Goal: Manage account settings

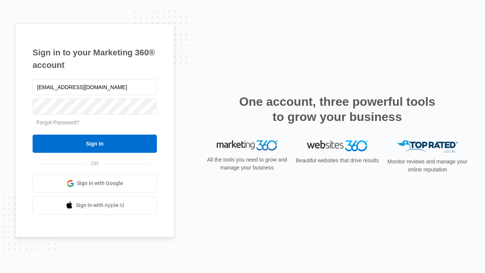
type input "[EMAIL_ADDRESS][DOMAIN_NAME]"
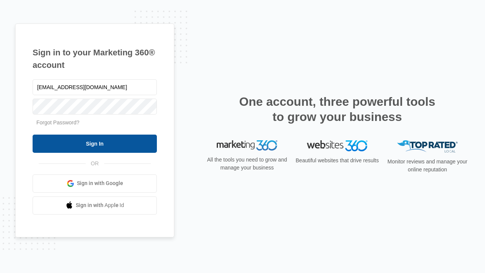
click at [95, 143] on input "Sign In" at bounding box center [95, 144] width 124 height 18
